Goal: Task Accomplishment & Management: Use online tool/utility

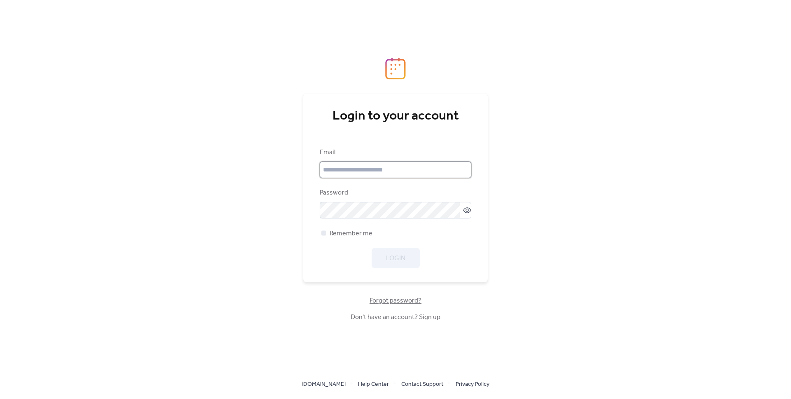
click at [354, 171] on input "email" at bounding box center [396, 170] width 152 height 16
click at [426, 319] on link "Sign up" at bounding box center [429, 317] width 21 height 13
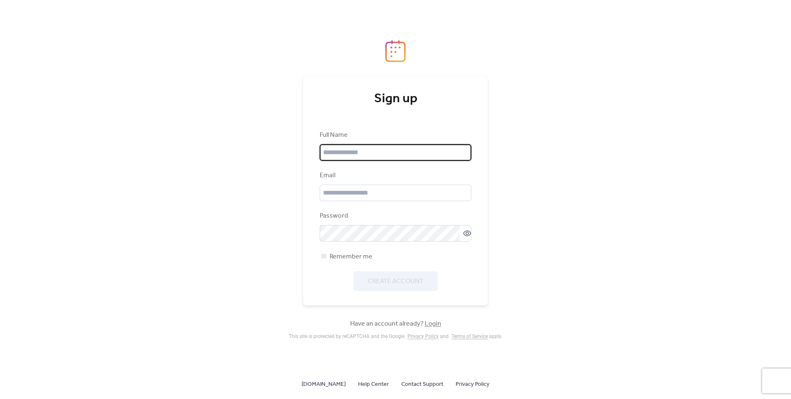
click at [341, 148] on input "text" at bounding box center [396, 152] width 152 height 16
type input "*"
type input "**********"
click at [374, 188] on input "email" at bounding box center [396, 193] width 152 height 16
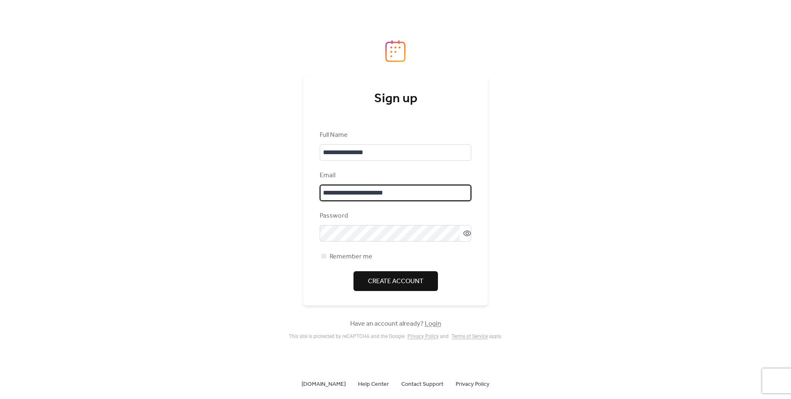
type input "**********"
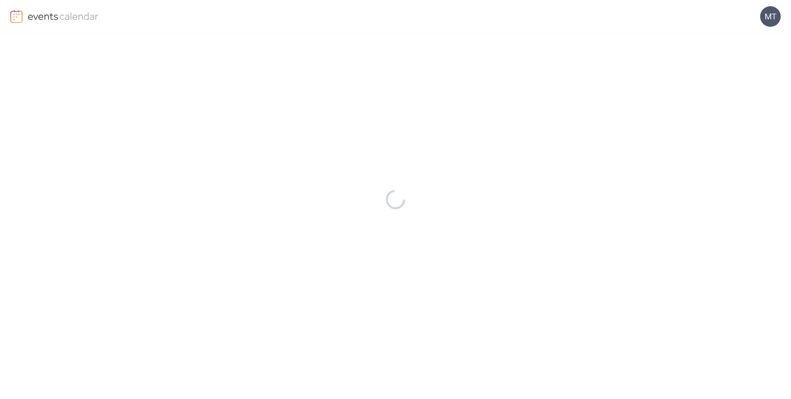
click at [324, 256] on div at bounding box center [395, 216] width 429 height 366
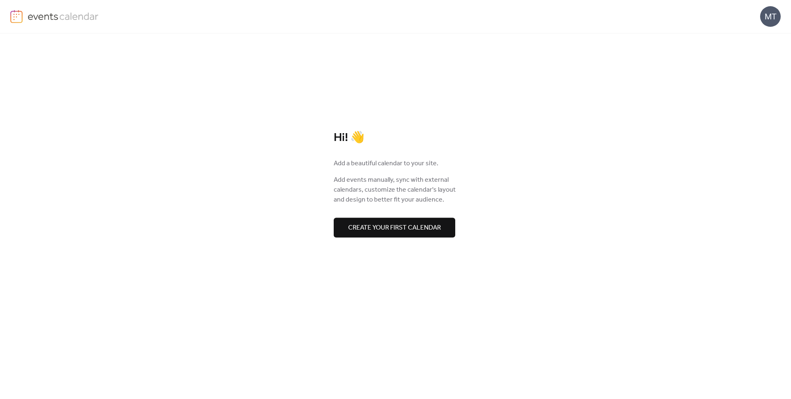
click at [396, 229] on span "Create your first calendar" at bounding box center [394, 228] width 93 height 10
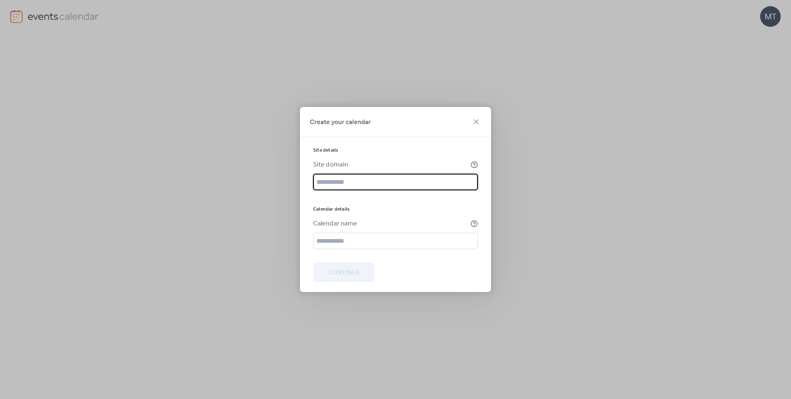
click at [372, 180] on input "text" at bounding box center [395, 182] width 165 height 16
click at [367, 178] on input "text" at bounding box center [395, 182] width 165 height 16
type input "**********"
click at [359, 243] on input "text" at bounding box center [395, 241] width 165 height 16
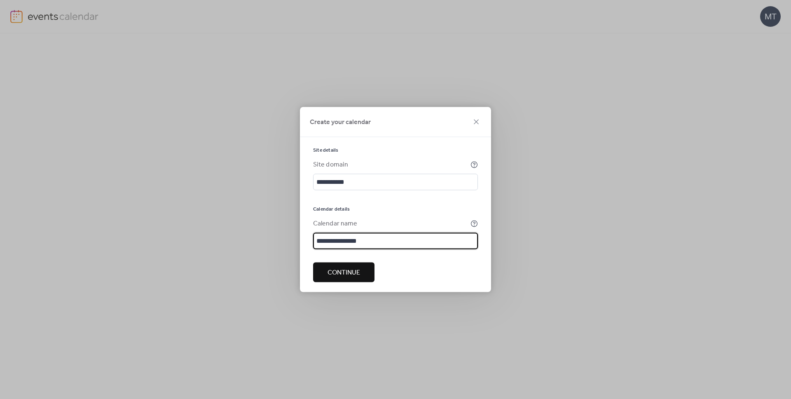
type input "**********"
drag, startPoint x: 382, startPoint y: 243, endPoint x: 299, endPoint y: 241, distance: 83.7
click at [299, 241] on div "**********" at bounding box center [395, 199] width 791 height 399
paste input "**********"
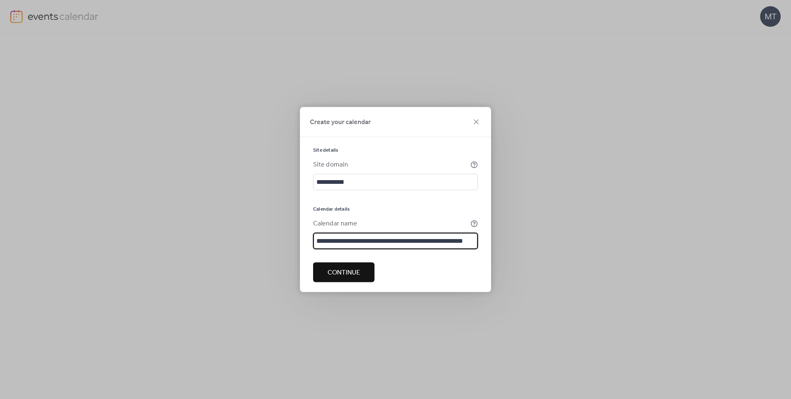
type input "**********"
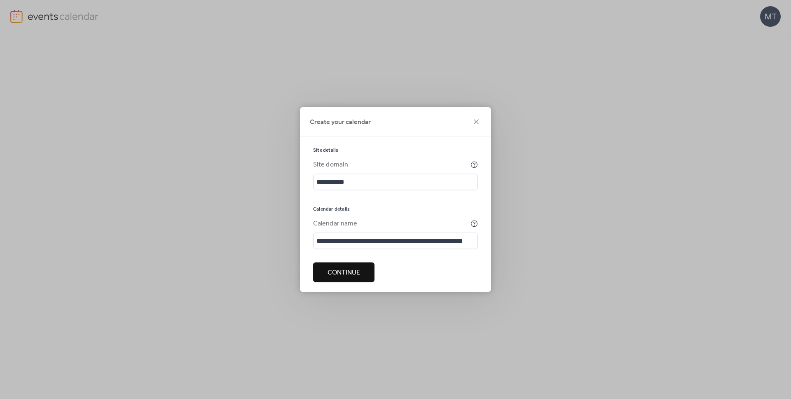
click at [368, 272] on button "Continue" at bounding box center [343, 272] width 61 height 20
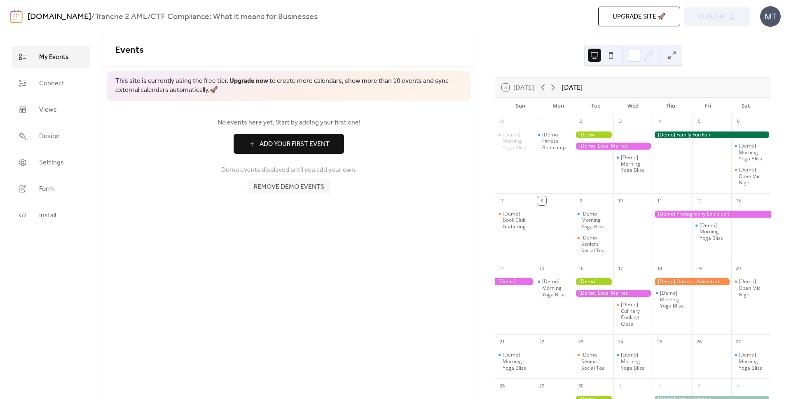
scroll to position [16, 0]
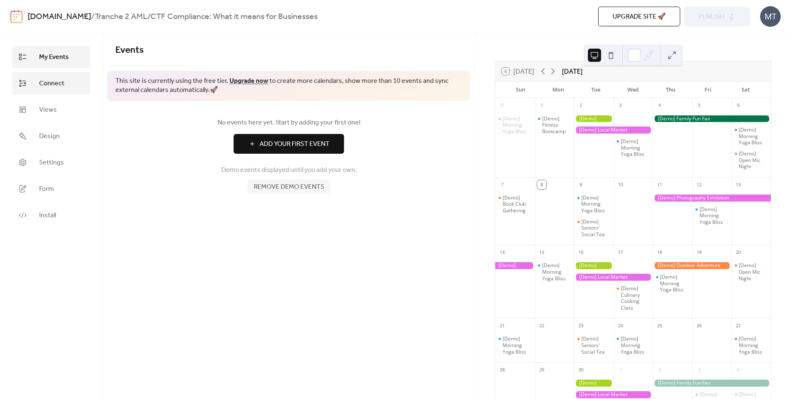
click at [63, 82] on span "Connect" at bounding box center [51, 84] width 25 height 10
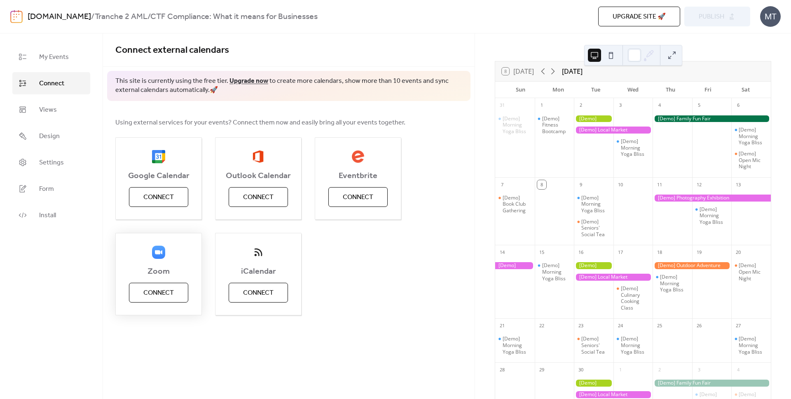
click at [170, 290] on span "Connect" at bounding box center [158, 293] width 30 height 10
click at [328, 275] on div "Google Calendar Connect Outlook Calendar Connect Eventbrite Connect Zoom Connec…" at bounding box center [288, 226] width 347 height 178
click at [156, 289] on div "Zoom Connect" at bounding box center [158, 274] width 87 height 82
click at [374, 272] on div "Google Calendar Connect Outlook Calendar Connect Eventbrite Connect Zoom Connec…" at bounding box center [288, 226] width 347 height 178
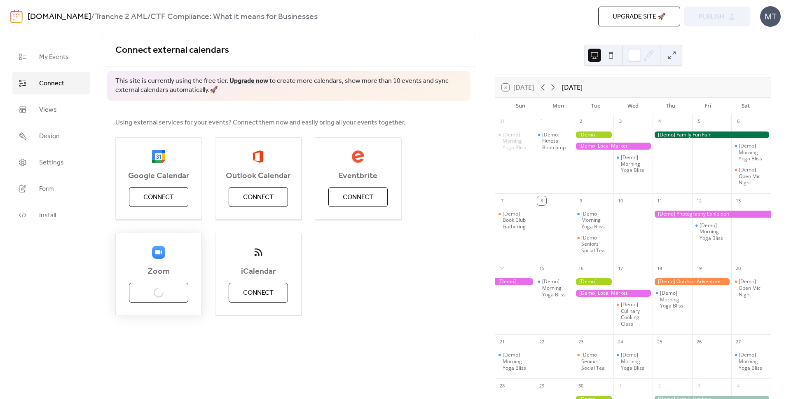
click at [171, 293] on div "Zoom Connect" at bounding box center [158, 274] width 87 height 82
click at [169, 289] on span "Connect" at bounding box center [158, 293] width 30 height 10
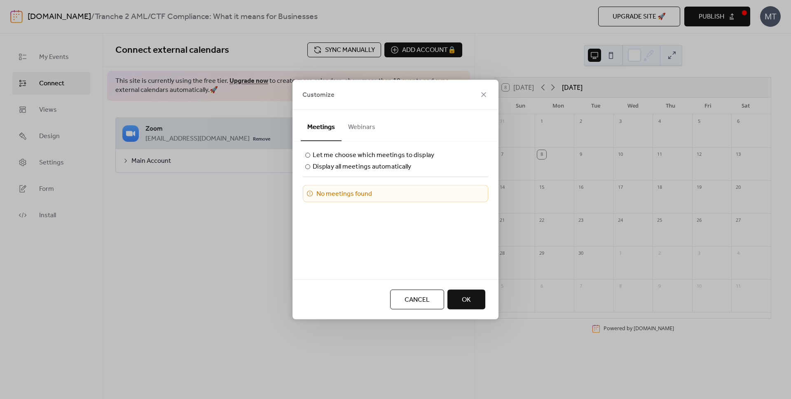
click at [363, 121] on button "Webinars" at bounding box center [362, 125] width 40 height 30
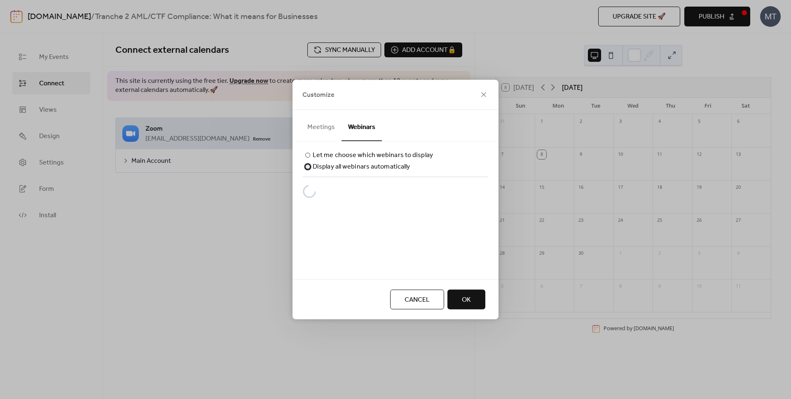
click at [356, 167] on div "Display all webinars automatically" at bounding box center [361, 167] width 97 height 10
click at [467, 295] on span "OK" at bounding box center [466, 300] width 9 height 10
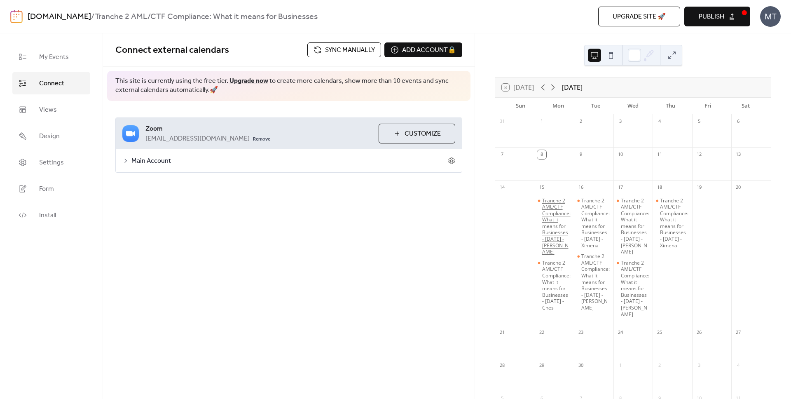
click at [555, 222] on div "Tranche 2 AML/CTF Compliance: What it means for Businesses - [DATE] - [PERSON_N…" at bounding box center [556, 226] width 29 height 58
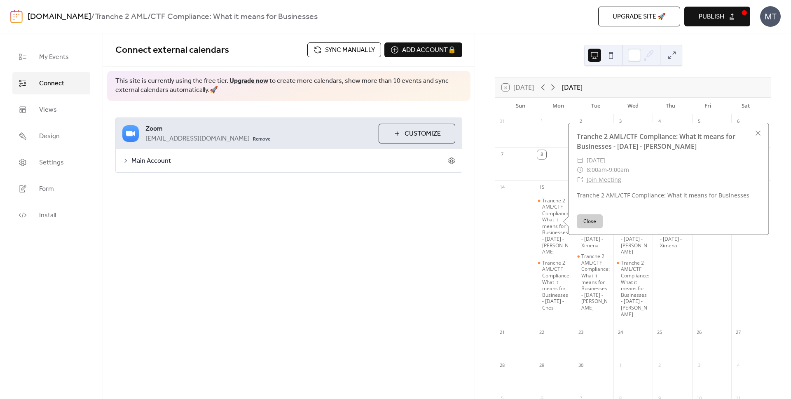
click at [608, 179] on link "Join Meeting" at bounding box center [604, 180] width 35 height 8
click at [621, 142] on link "Tranche 2 AML/CTF Compliance: What it means for Businesses - [DATE] - [PERSON_N…" at bounding box center [656, 141] width 159 height 19
click at [458, 217] on div "Connect external calendars Sync manually Add account 🔒 🔒 This site is currently…" at bounding box center [289, 216] width 372 height 366
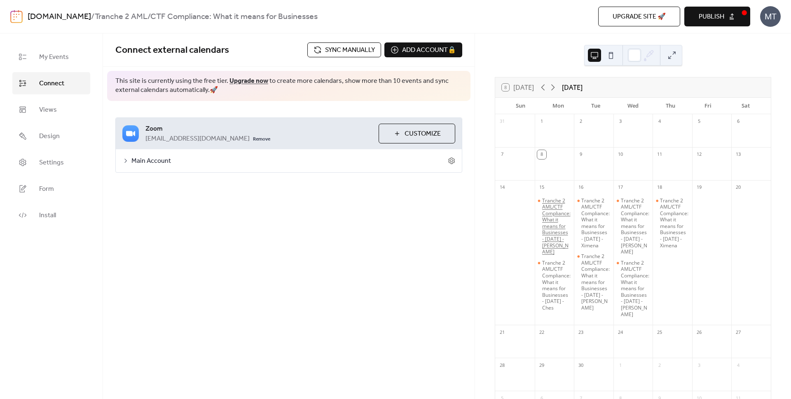
click at [560, 253] on div "Tranche 2 AML/CTF Compliance: What it means for Businesses - [DATE] - [PERSON_N…" at bounding box center [556, 226] width 29 height 58
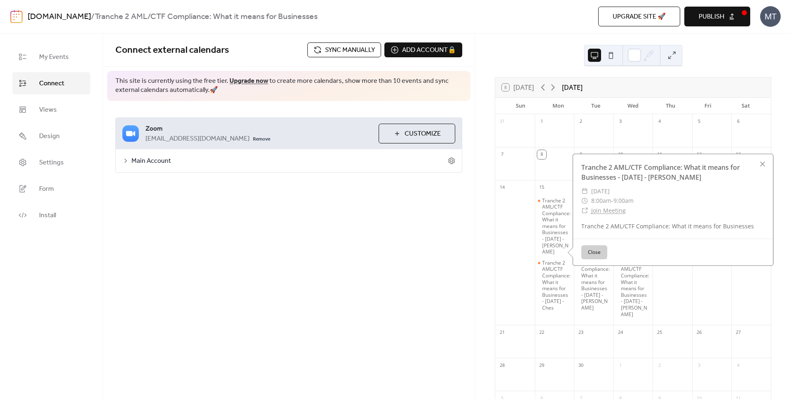
click at [737, 61] on div "8 [DATE] [DATE] Sun Mon Tue Wed Thu Fri Sat 31 1 2 3 4 5 6 7 8 9 10 11 12 13 14…" at bounding box center [633, 216] width 316 height 366
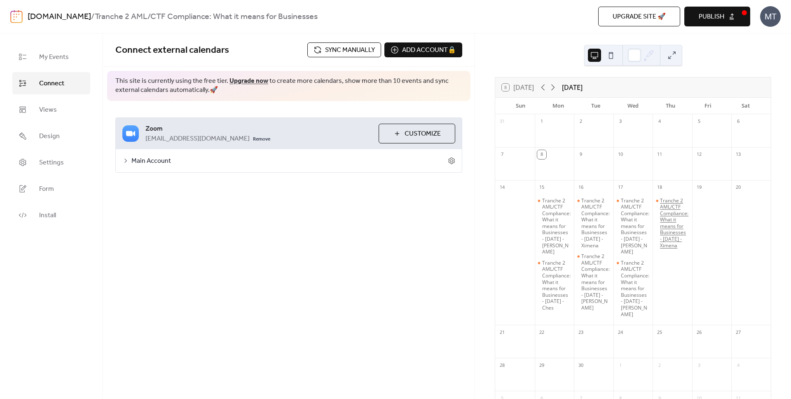
click at [664, 206] on div "Tranche 2 AML/CTF Compliance: What it means for Businesses - [DATE] - Ximena" at bounding box center [674, 223] width 29 height 52
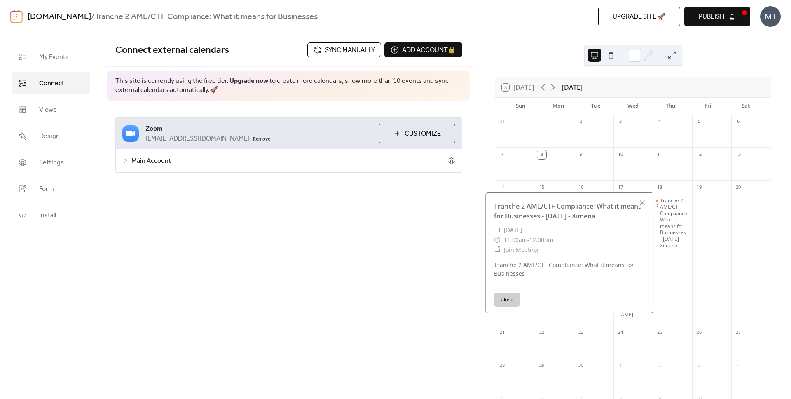
click at [438, 258] on div "Connect external calendars Sync manually Add account 🔒 🔒 This site is currently…" at bounding box center [289, 216] width 372 height 366
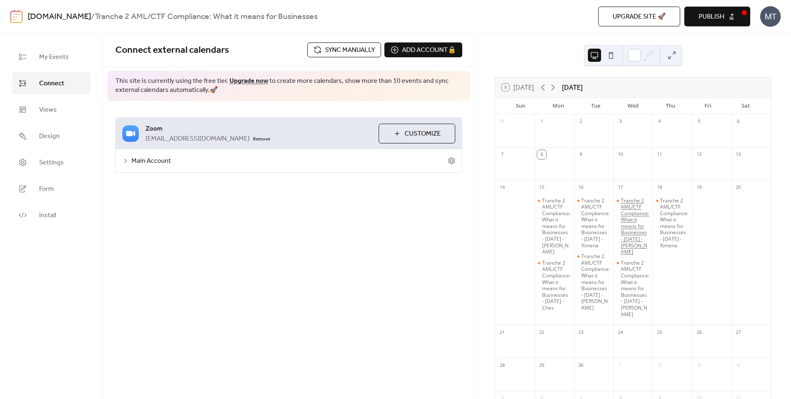
click at [638, 230] on div "Tranche 2 AML/CTF Compliance: What it means for Businesses - [DATE] - [PERSON_N…" at bounding box center [635, 226] width 29 height 58
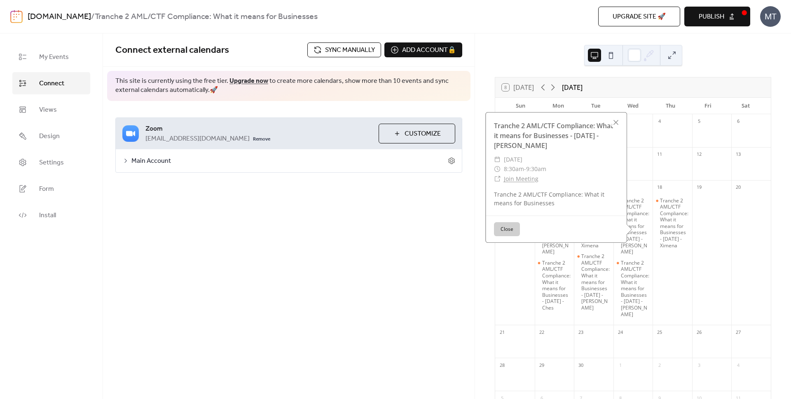
click at [347, 269] on div "Connect external calendars Sync manually Add account 🔒 🔒 This site is currently…" at bounding box center [289, 216] width 372 height 366
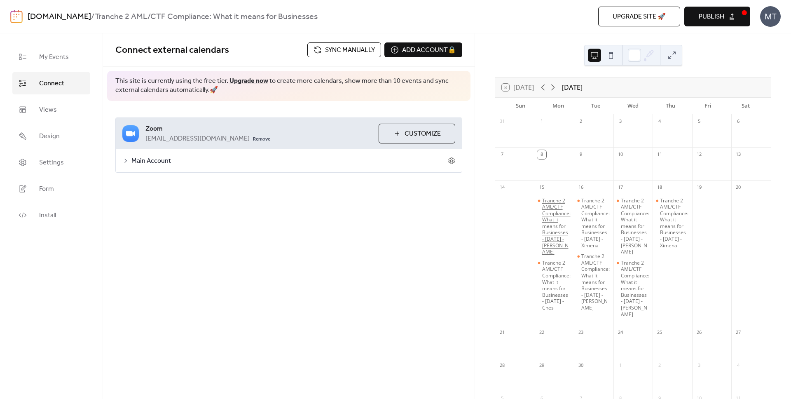
click at [555, 227] on div "Tranche 2 AML/CTF Compliance: What it means for Businesses - [DATE] - [PERSON_N…" at bounding box center [556, 226] width 29 height 58
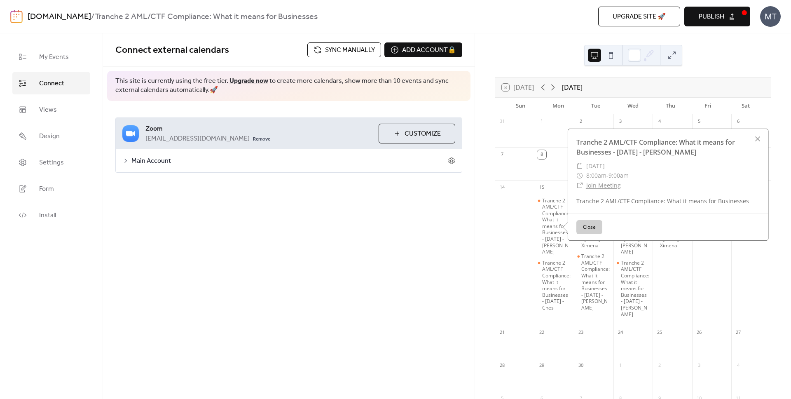
click at [417, 248] on div "Connect external calendars Sync manually Add account 🔒 🔒 This site is currently…" at bounding box center [289, 216] width 372 height 366
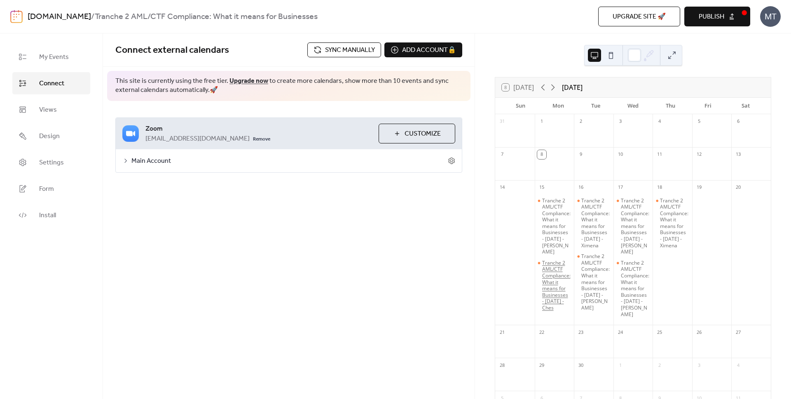
click at [561, 275] on div "Tranche 2 AML/CTF Compliance: What it means for Businesses - [DATE] - Ches" at bounding box center [556, 286] width 29 height 52
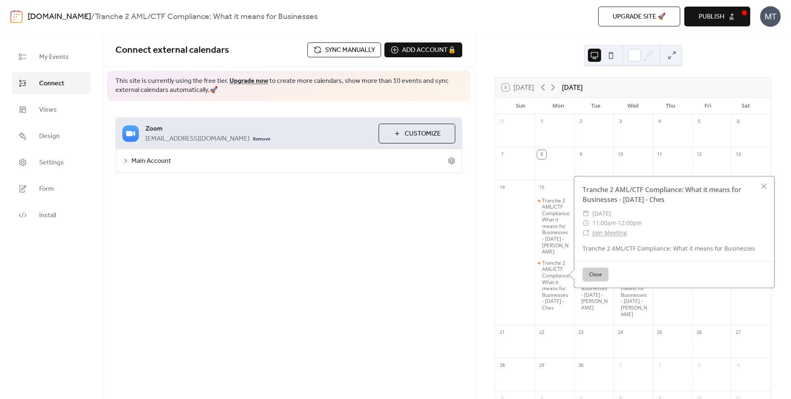
click at [635, 235] on div "​ Join Meeting" at bounding box center [675, 233] width 184 height 10
click at [602, 234] on link "Join Meeting" at bounding box center [610, 233] width 35 height 8
click at [442, 253] on div "Connect external calendars Sync manually Add account 🔒 🔒 This site is currently…" at bounding box center [289, 216] width 372 height 366
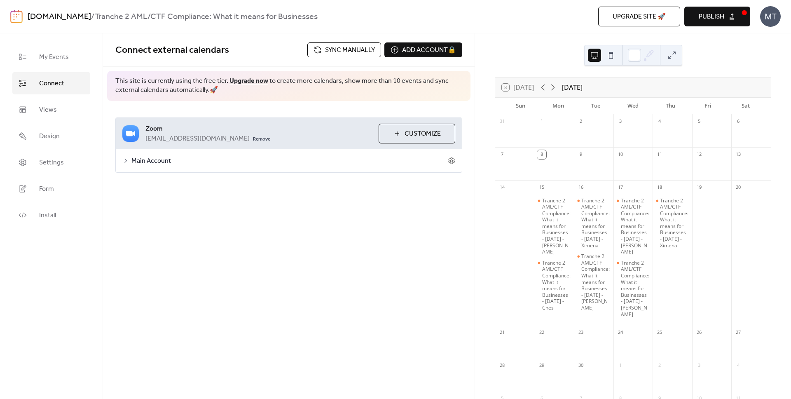
click at [401, 134] on button "Customize" at bounding box center [417, 134] width 77 height 20
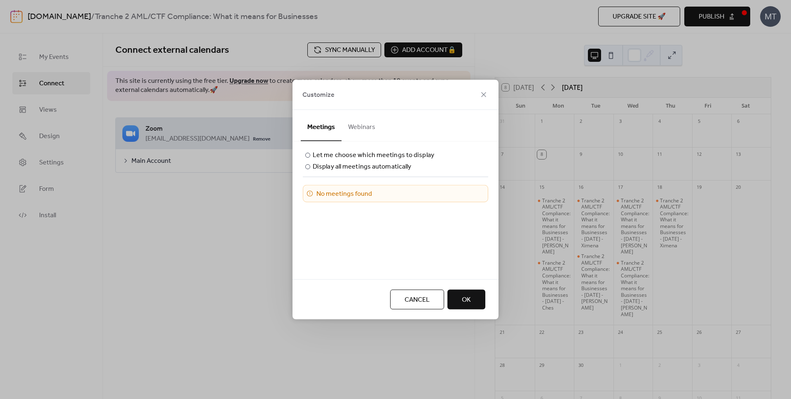
click at [357, 127] on button "Webinars" at bounding box center [362, 125] width 40 height 30
click at [461, 294] on button "OK" at bounding box center [467, 300] width 38 height 20
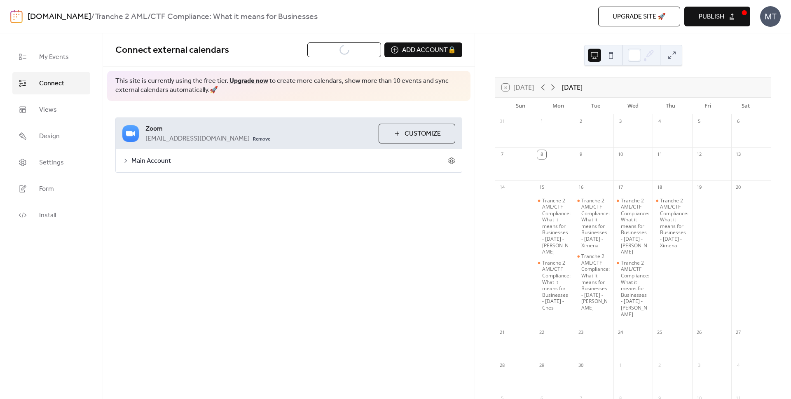
click at [146, 161] on span "Main Account" at bounding box center [289, 161] width 316 height 10
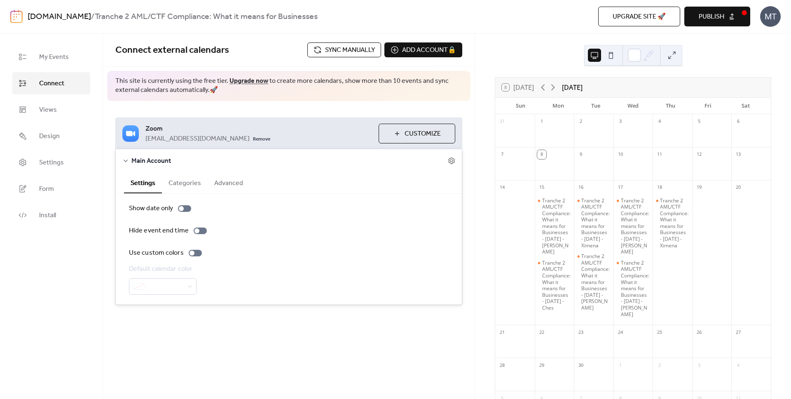
click at [179, 175] on button "Categories" at bounding box center [185, 182] width 46 height 20
click at [227, 185] on button "Advanced" at bounding box center [229, 182] width 42 height 20
click at [169, 228] on input "text" at bounding box center [165, 226] width 73 height 16
click at [451, 160] on icon at bounding box center [451, 160] width 7 height 7
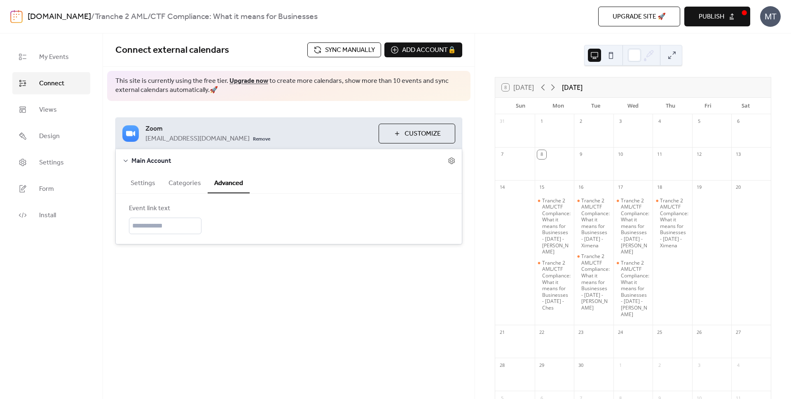
click at [145, 185] on button "Settings" at bounding box center [143, 182] width 38 height 20
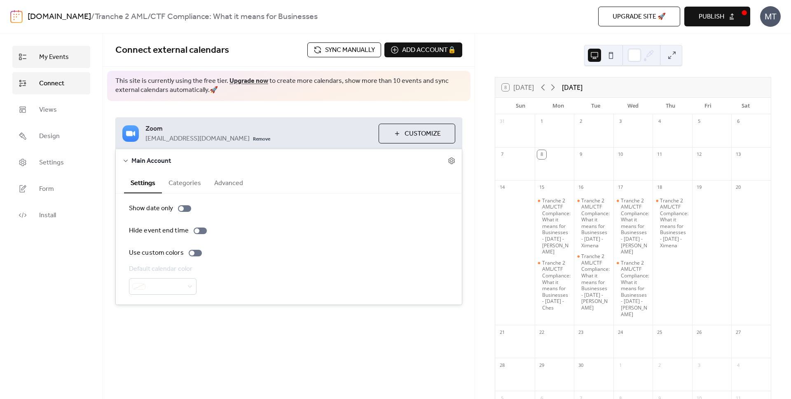
click at [60, 54] on span "My Events" at bounding box center [54, 57] width 30 height 10
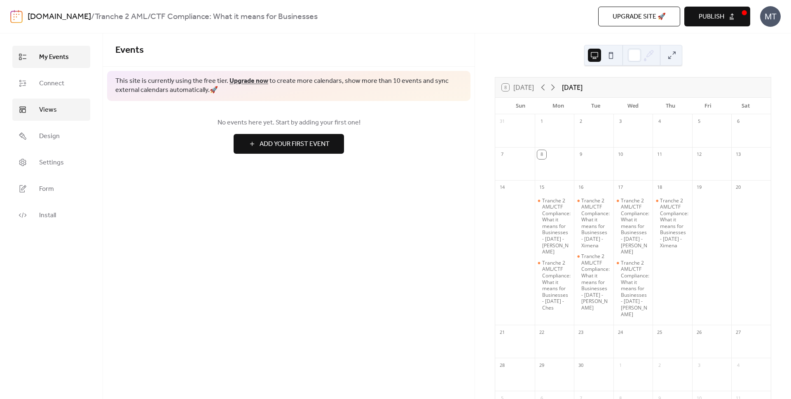
click at [63, 104] on link "Views" at bounding box center [51, 109] width 78 height 22
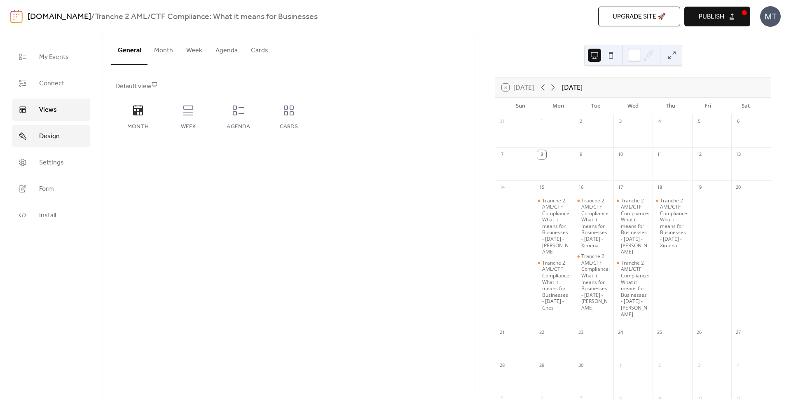
click at [61, 133] on link "Design" at bounding box center [51, 136] width 78 height 22
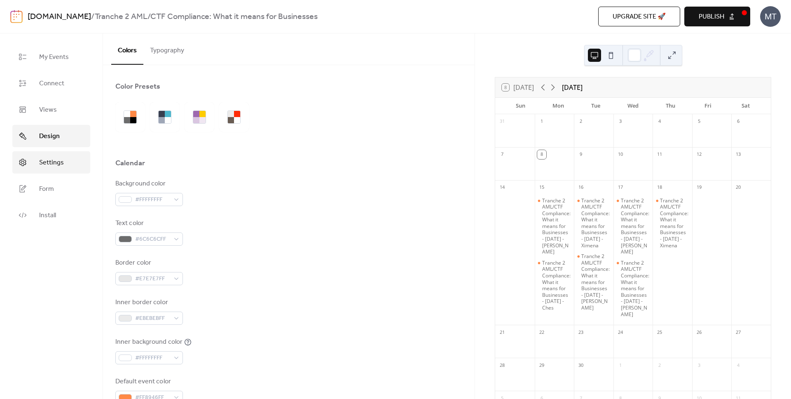
click at [46, 168] on span "Settings" at bounding box center [51, 163] width 25 height 10
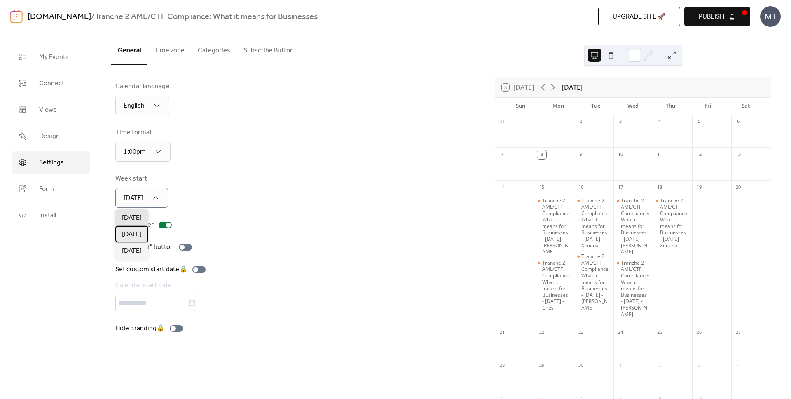
click at [145, 234] on div "[DATE]" at bounding box center [131, 234] width 33 height 16
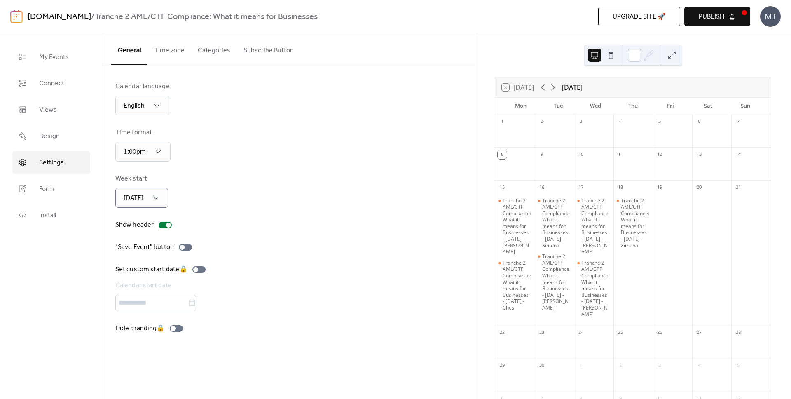
click at [168, 48] on button "Time zone" at bounding box center [170, 48] width 44 height 30
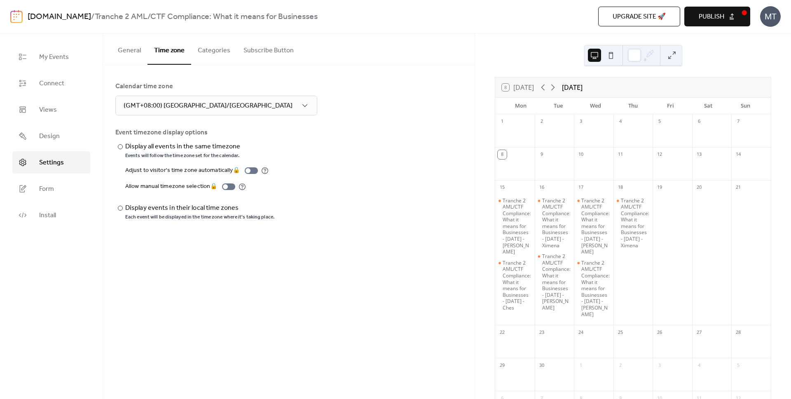
click at [307, 102] on div "Calendar time zone (GMT+08:00) [GEOGRAPHIC_DATA]/[GEOGRAPHIC_DATA]" at bounding box center [288, 99] width 347 height 34
click at [176, 245] on div "General Time zone Categories Subscribe Button Calendar language English Time fo…" at bounding box center [289, 216] width 372 height 366
click at [342, 146] on div "​ Display all events in the same timezone Events will follow the time zone set …" at bounding box center [288, 181] width 347 height 79
click at [202, 56] on button "Categories" at bounding box center [214, 48] width 46 height 30
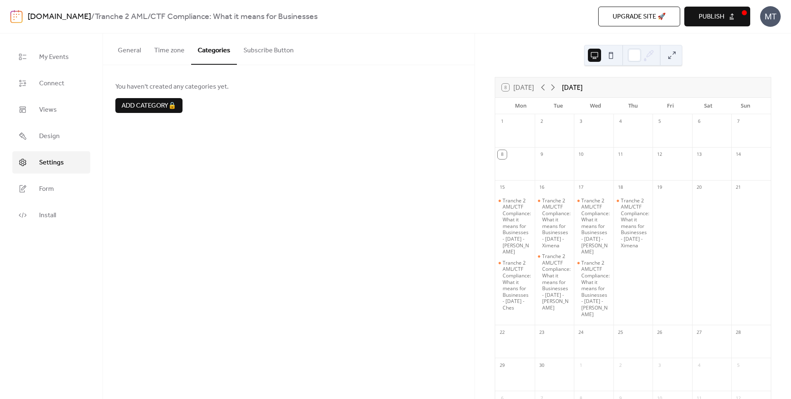
click at [273, 53] on button "Subscribe Button" at bounding box center [268, 48] width 63 height 30
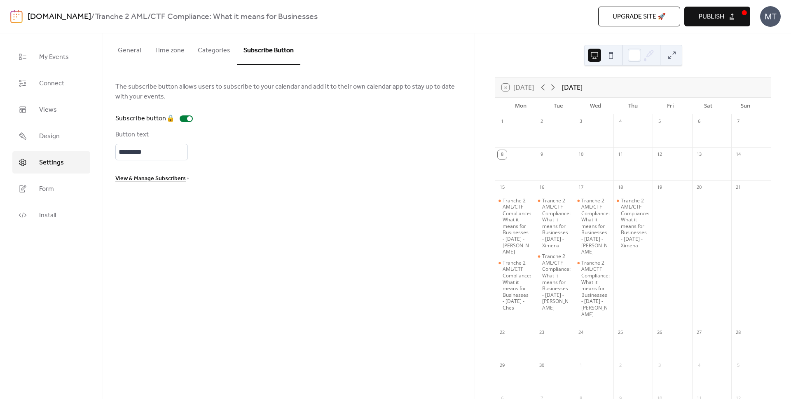
click at [203, 95] on span "The subscribe button allows users to subscribe to your calendar and add it to t…" at bounding box center [288, 92] width 347 height 20
click at [62, 197] on link "Form" at bounding box center [51, 189] width 78 height 22
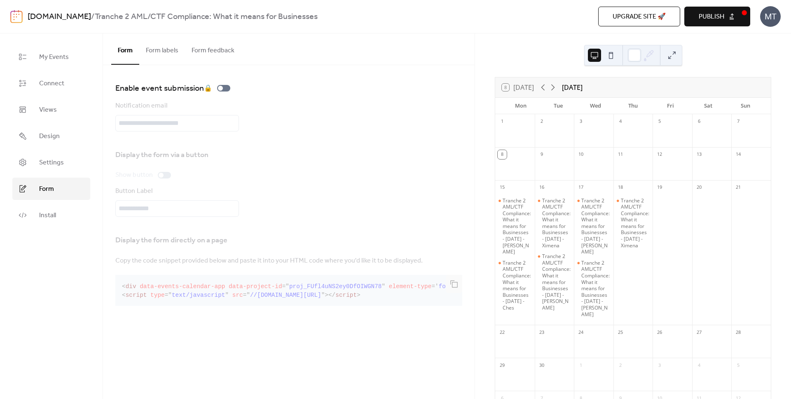
click at [167, 51] on button "Form labels" at bounding box center [162, 48] width 46 height 30
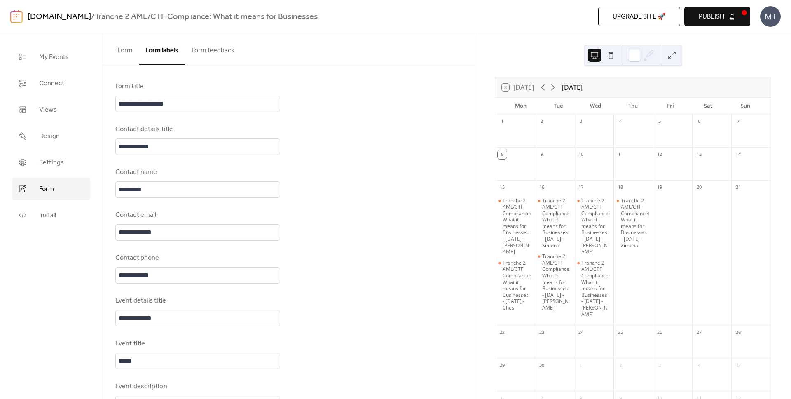
click at [207, 56] on button "Form feedback" at bounding box center [213, 48] width 56 height 30
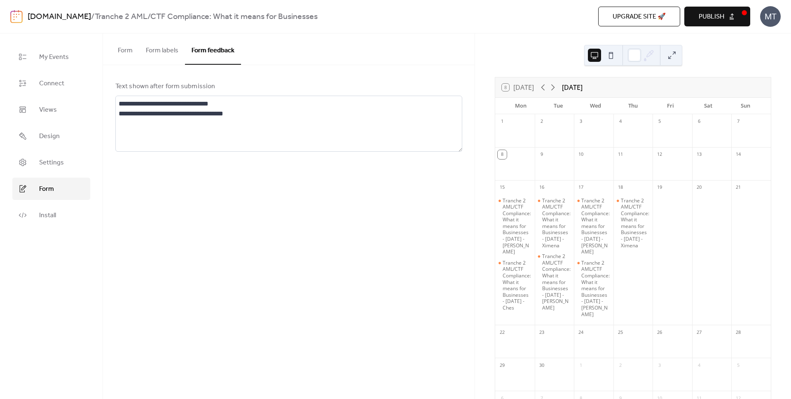
click at [181, 54] on button "Form labels" at bounding box center [162, 48] width 46 height 30
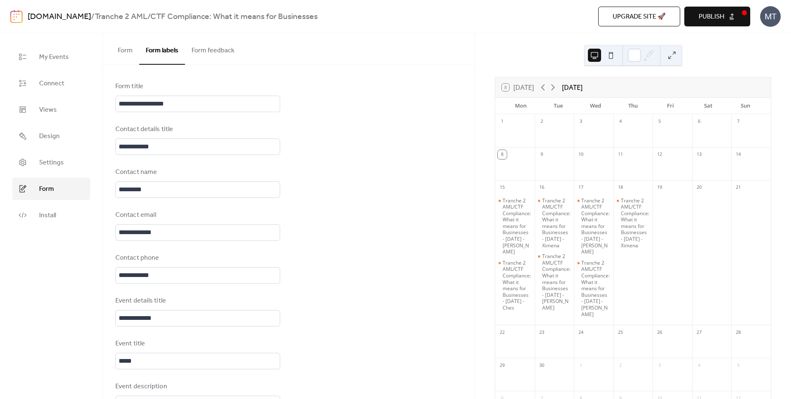
click at [223, 53] on button "Form feedback" at bounding box center [213, 48] width 56 height 30
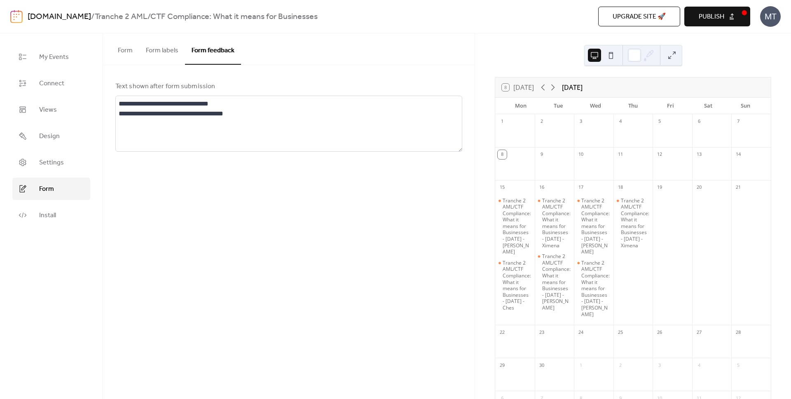
click at [166, 56] on button "Form labels" at bounding box center [162, 48] width 46 height 30
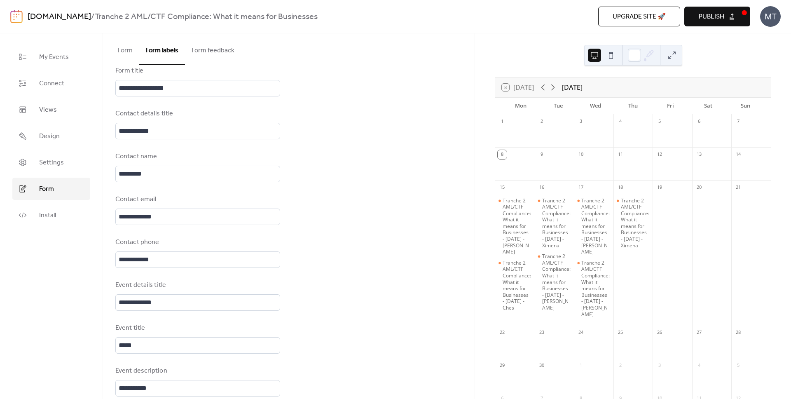
scroll to position [21, 0]
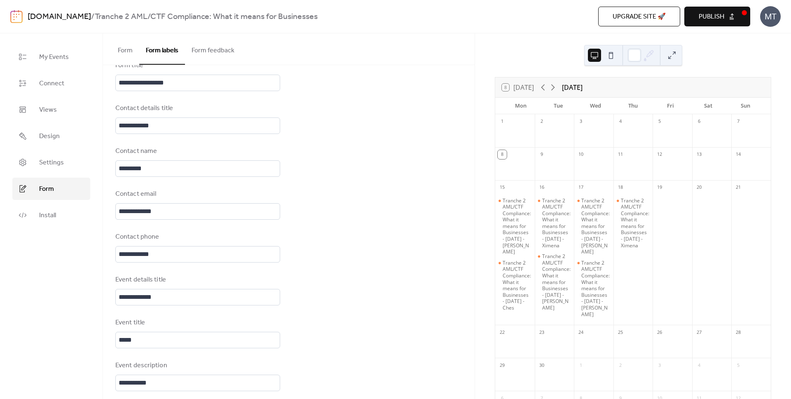
click at [128, 51] on button "Form" at bounding box center [125, 48] width 28 height 30
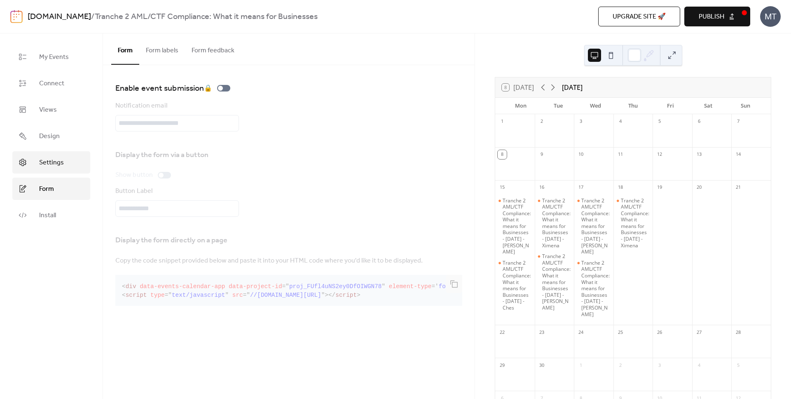
click at [53, 170] on link "Settings" at bounding box center [51, 162] width 78 height 22
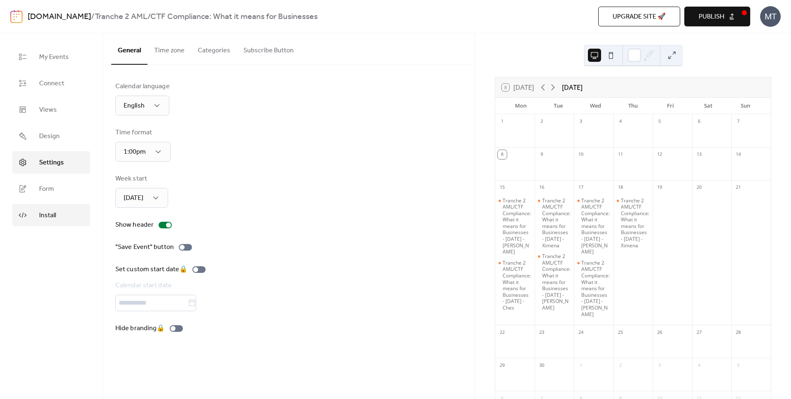
click at [50, 211] on span "Install" at bounding box center [47, 216] width 17 height 10
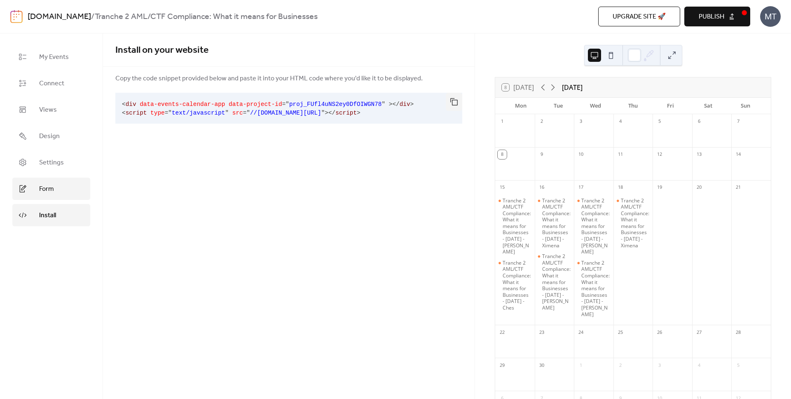
click at [40, 199] on link "Form" at bounding box center [51, 189] width 78 height 22
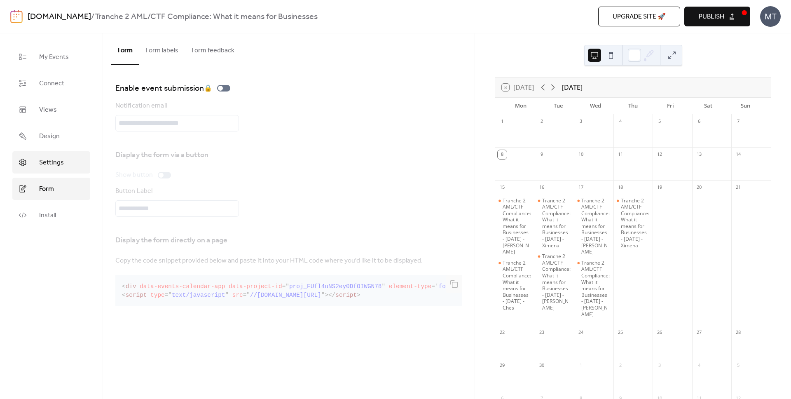
click at [47, 173] on link "Settings" at bounding box center [51, 162] width 78 height 22
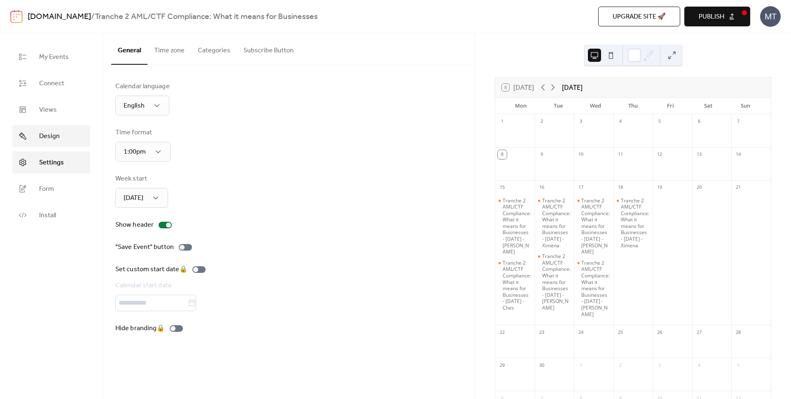
click at [74, 133] on link "Design" at bounding box center [51, 136] width 78 height 22
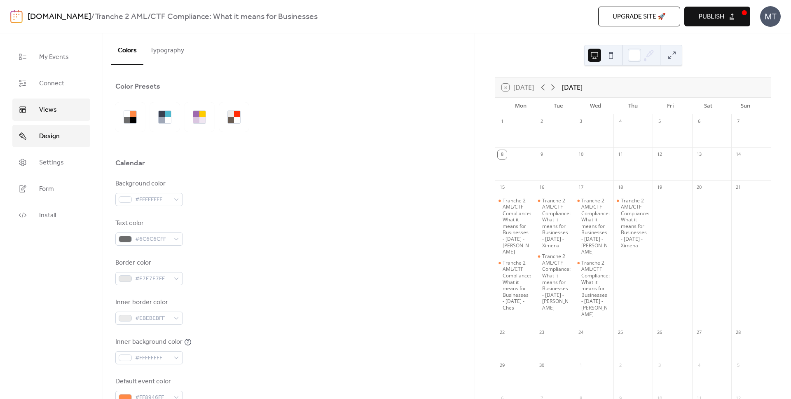
click at [64, 107] on link "Views" at bounding box center [51, 109] width 78 height 22
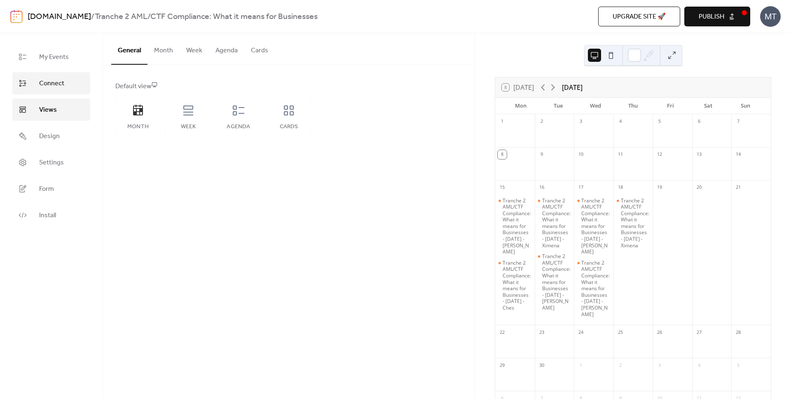
click at [61, 83] on span "Connect" at bounding box center [51, 84] width 25 height 10
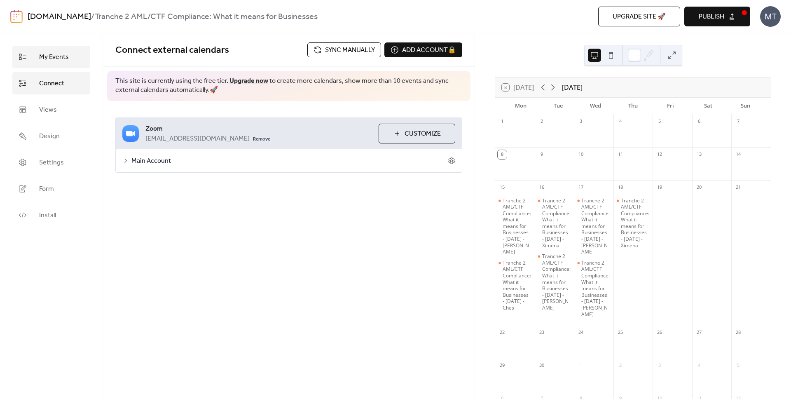
click at [66, 49] on link "My Events" at bounding box center [51, 57] width 78 height 22
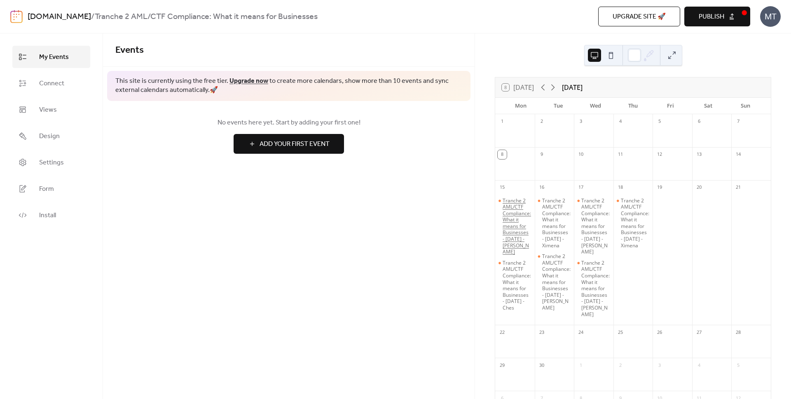
click at [518, 215] on div "Tranche 2 AML/CTF Compliance: What it means for Businesses - [DATE] - [PERSON_N…" at bounding box center [517, 226] width 29 height 58
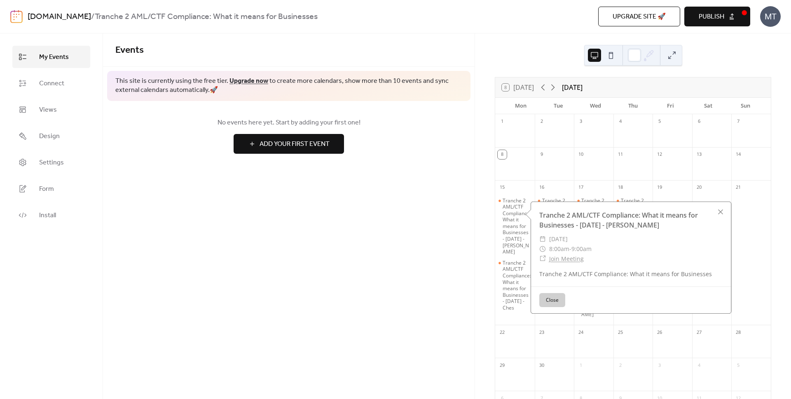
click at [401, 232] on div "Events This site is currently using the free tier. Upgrade now to create more c…" at bounding box center [289, 216] width 372 height 366
